Goal: Find specific page/section: Find specific page/section

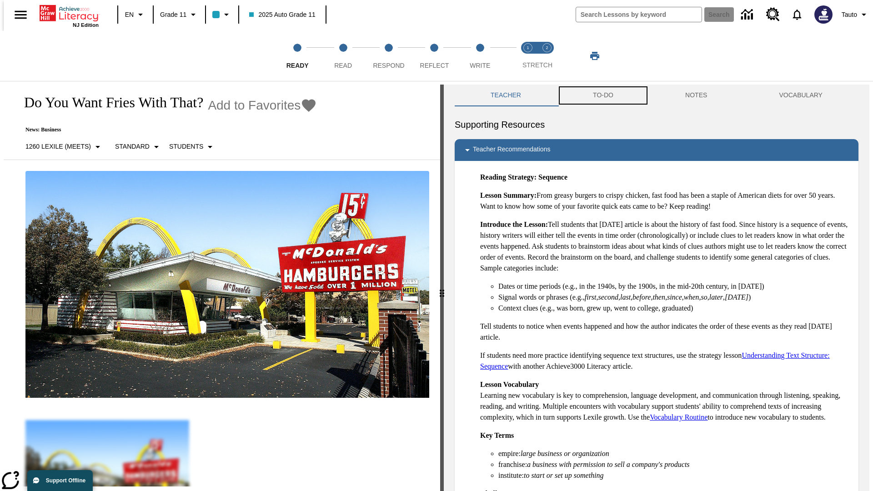
click at [602, 95] on button "TO-DO" at bounding box center [603, 96] width 92 height 22
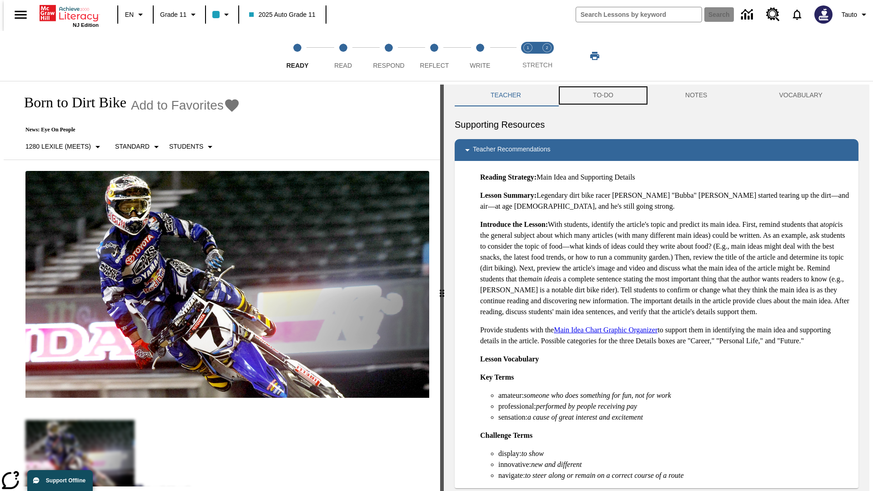
click at [602, 95] on button "TO-DO" at bounding box center [603, 96] width 92 height 22
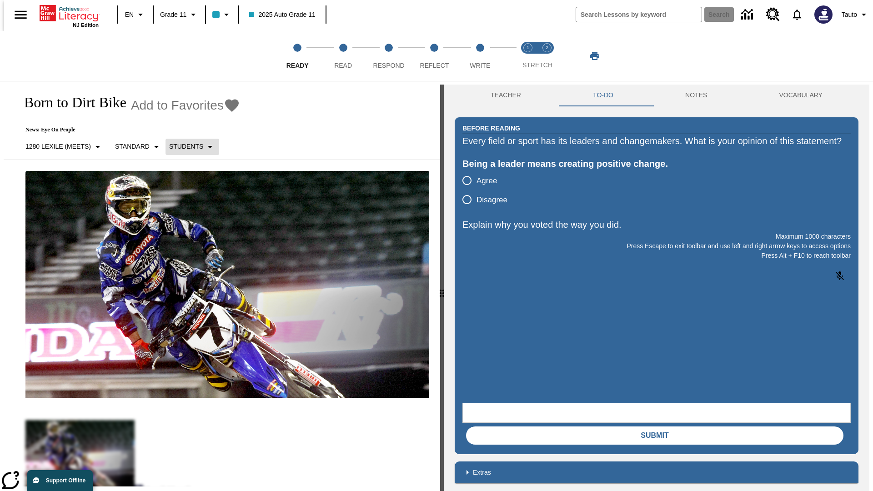
click at [187, 146] on p "Students" at bounding box center [186, 147] width 34 height 10
